Goal: Navigation & Orientation: Find specific page/section

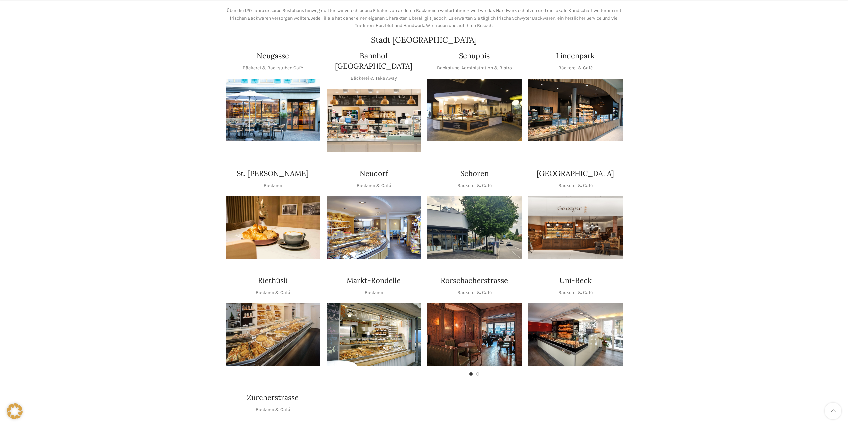
scroll to position [133, 0]
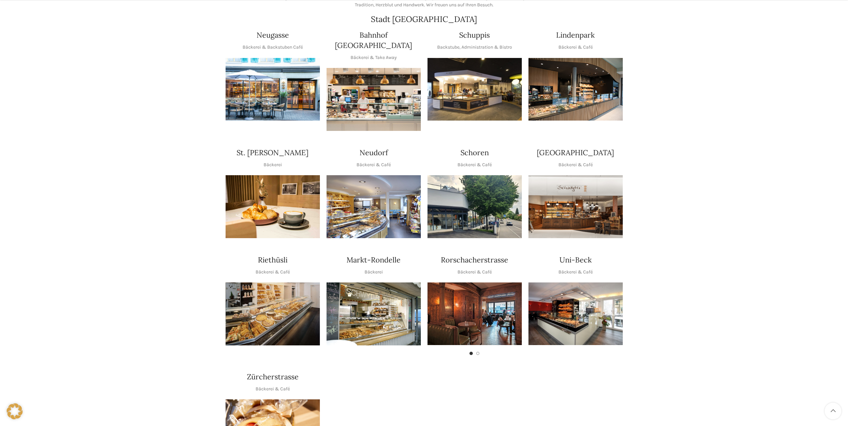
click at [565, 299] on img "1 / 1" at bounding box center [575, 313] width 94 height 63
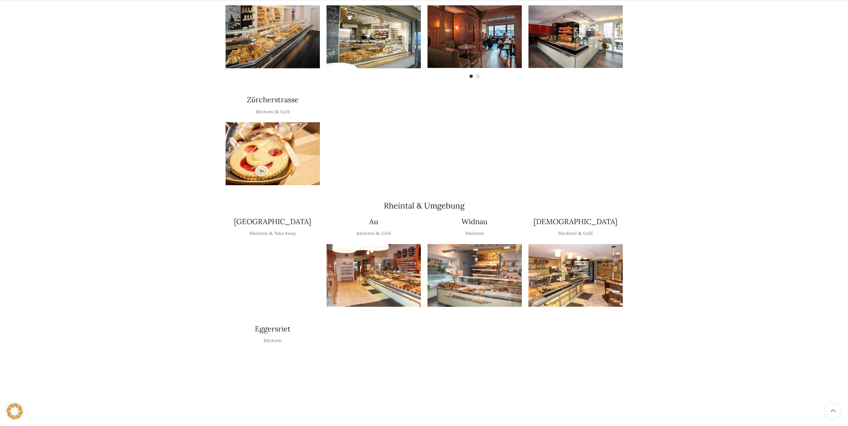
scroll to position [433, 0]
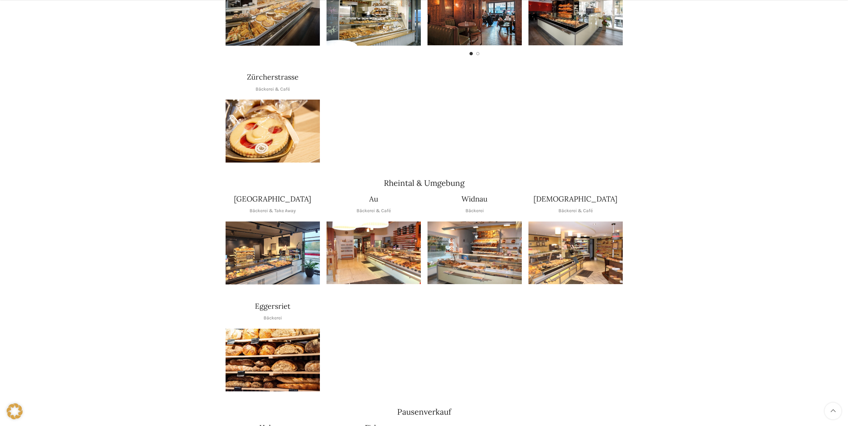
click at [380, 249] on img "1 / 1" at bounding box center [373, 252] width 94 height 63
